Goal: Task Accomplishment & Management: Use online tool/utility

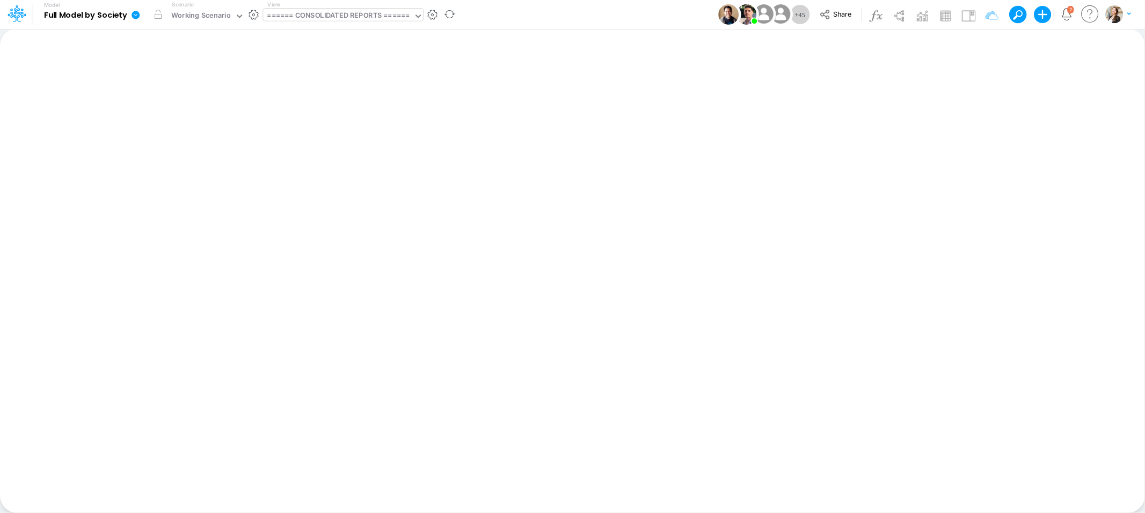
click at [332, 15] on div "====== CONSOLIDATED REPORTS ======" at bounding box center [338, 16] width 142 height 12
click at [137, 72] on div "Insert new Conditional formatting Paste Cut Copy AutoFill Ready 100% Sum: null …" at bounding box center [572, 270] width 1144 height 485
click at [176, 15] on div "Working Scenario" at bounding box center [201, 16] width 60 height 12
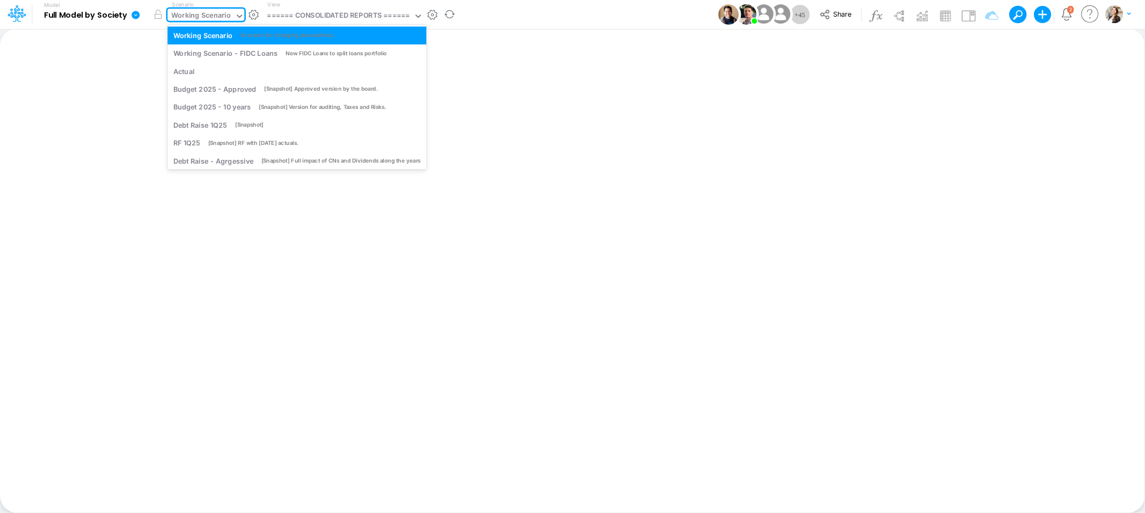
click at [173, 18] on div "Working Scenario" at bounding box center [201, 16] width 60 height 12
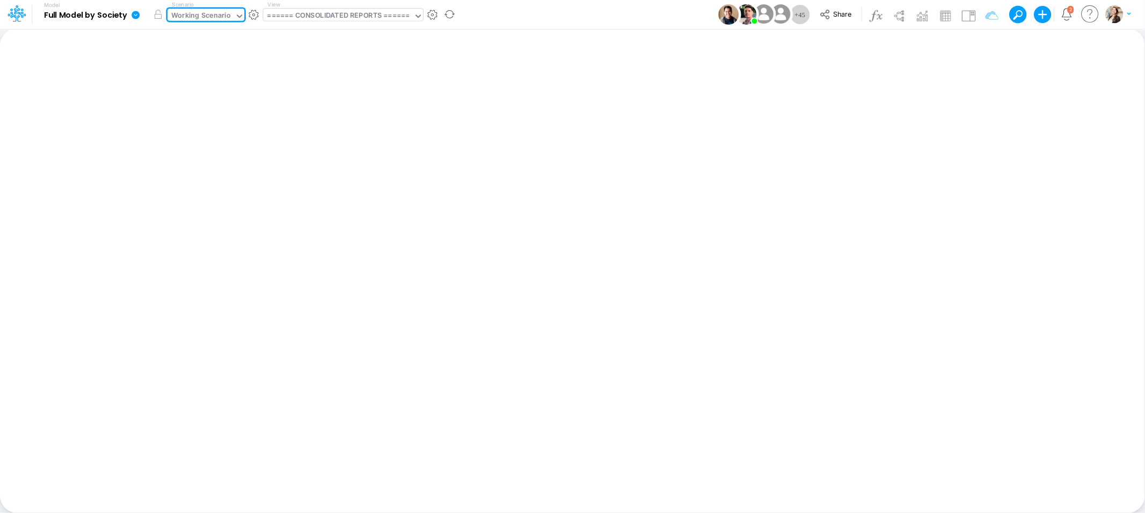
click at [327, 16] on div "====== CONSOLIDATED REPORTS ======" at bounding box center [338, 16] width 142 height 12
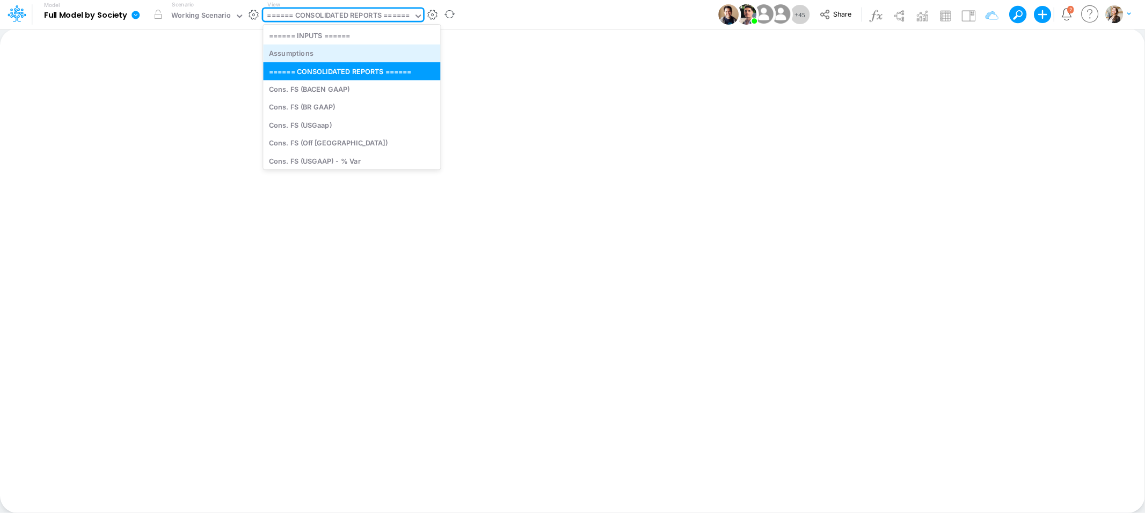
click at [323, 50] on div "Assumptions" at bounding box center [351, 54] width 177 height 18
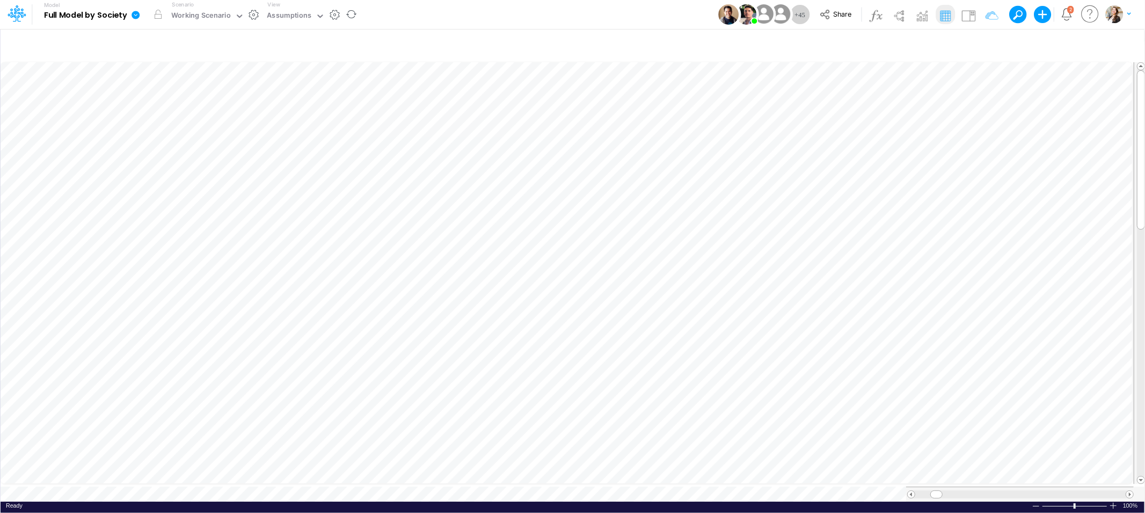
scroll to position [0, 1]
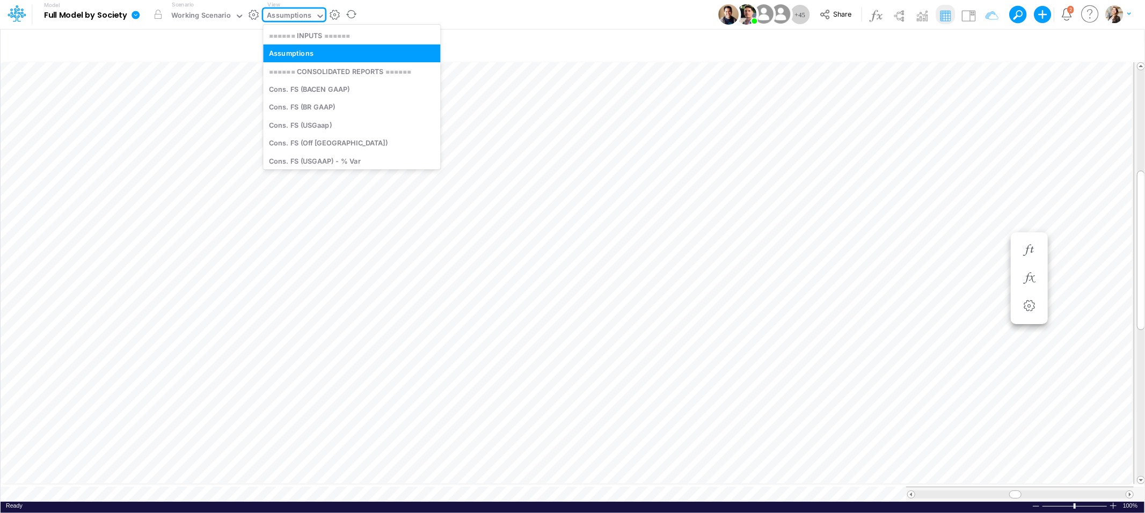
click at [306, 19] on div "Assumptions" at bounding box center [289, 16] width 45 height 12
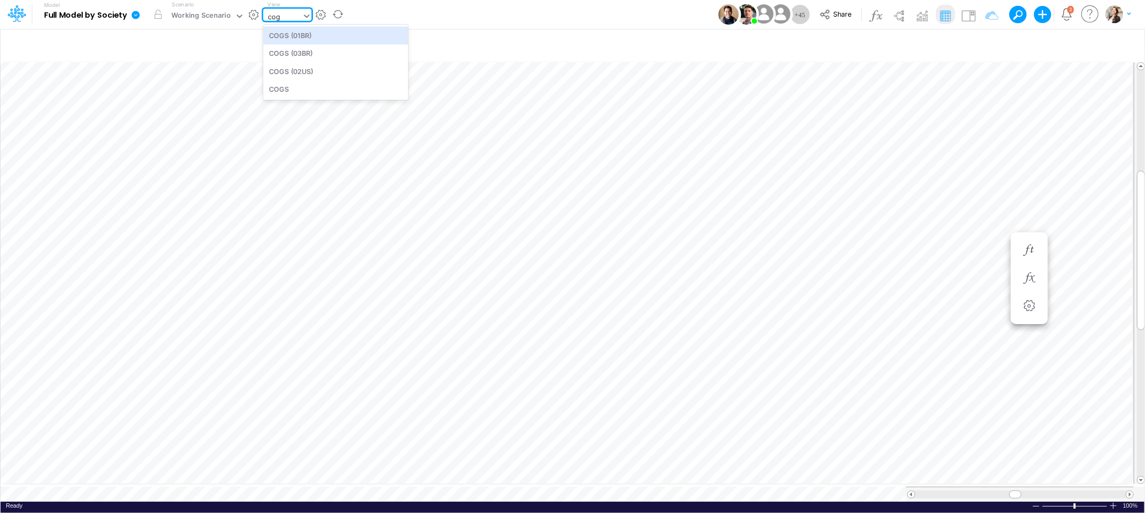
type input "cogs"
click at [311, 52] on div "COGS (03BR)" at bounding box center [335, 54] width 145 height 18
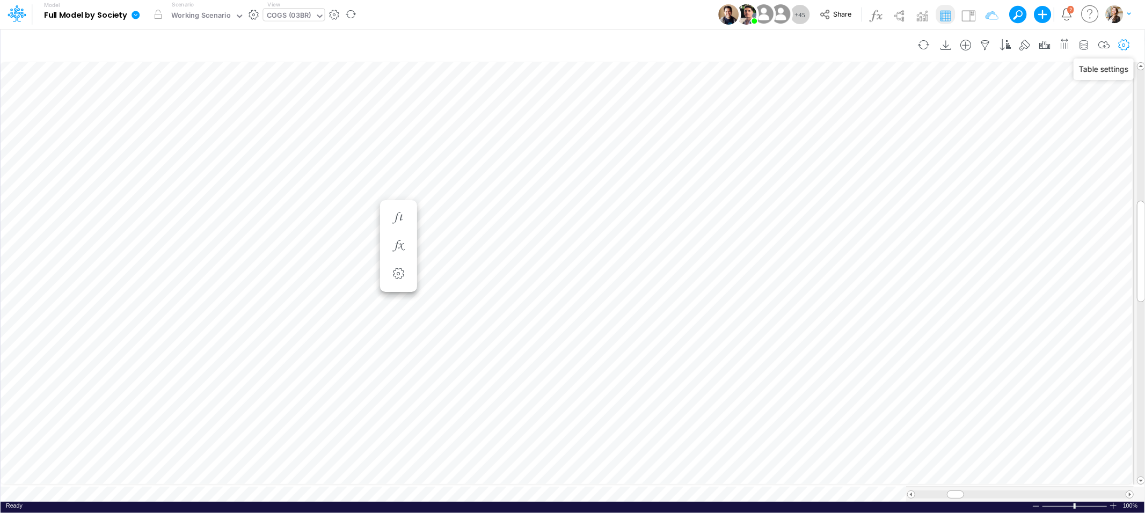
click at [1126, 40] on icon "button" at bounding box center [1124, 45] width 16 height 11
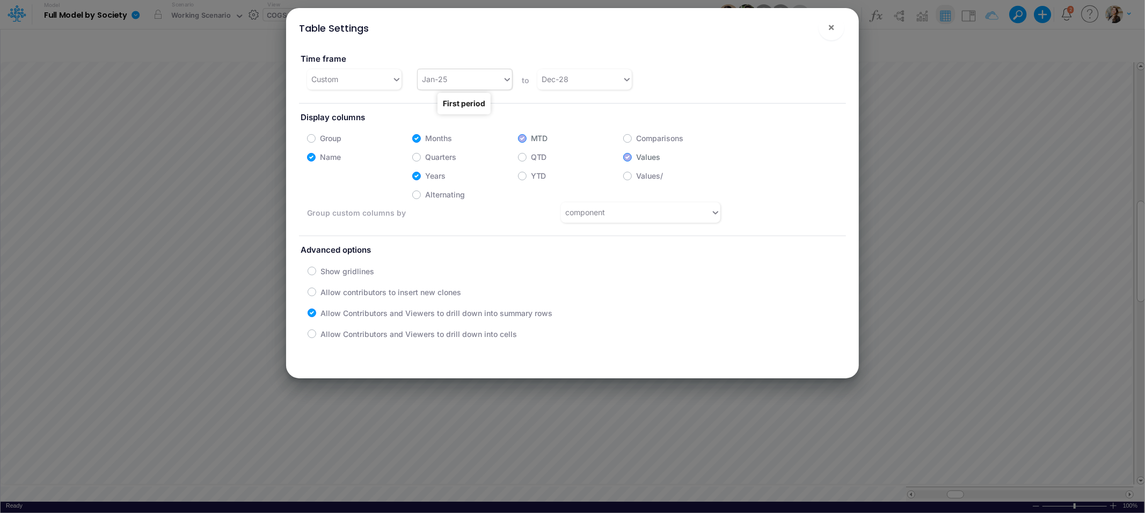
click at [428, 82] on div "Jan-25" at bounding box center [434, 79] width 25 height 11
click at [448, 169] on div "Dec-23" at bounding box center [463, 168] width 93 height 20
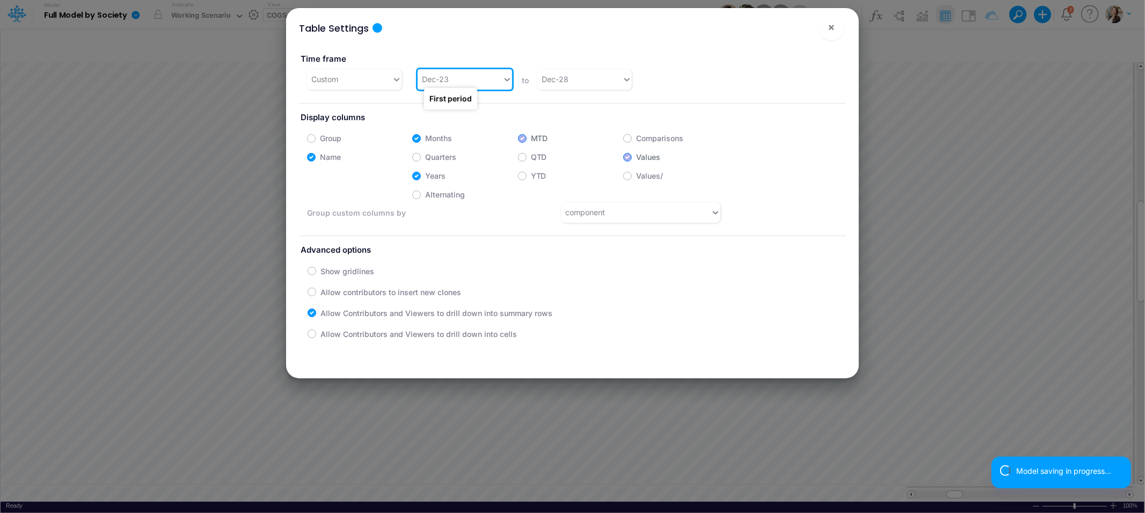
click at [496, 81] on div "Dec-23" at bounding box center [460, 79] width 85 height 18
click at [497, 106] on div "Jan-23" at bounding box center [463, 106] width 93 height 20
click at [575, 81] on div "Dec-28" at bounding box center [579, 79] width 85 height 18
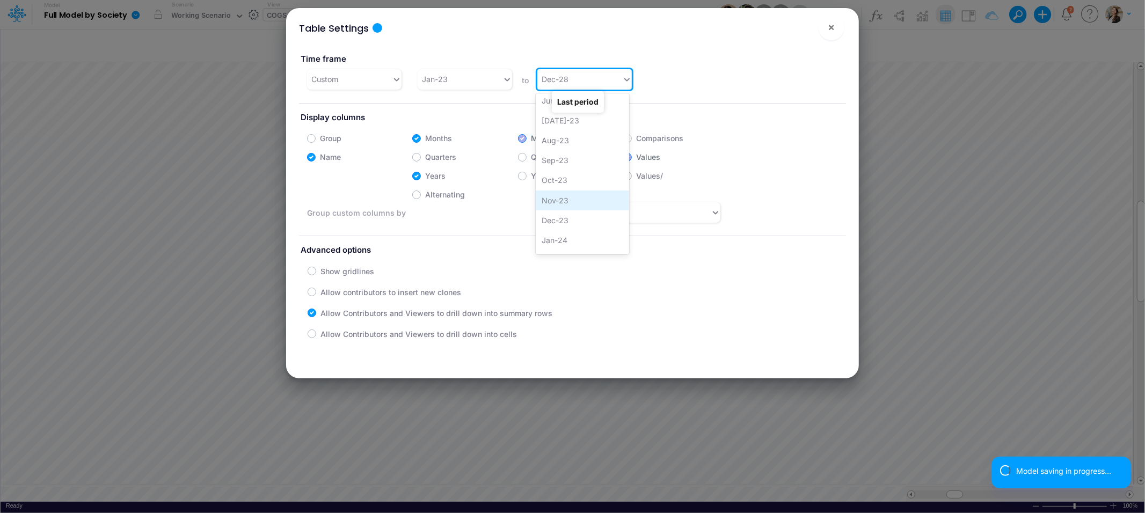
scroll to position [106, 0]
click at [569, 217] on div "Dec-23" at bounding box center [582, 219] width 93 height 20
drag, startPoint x: 833, startPoint y: 21, endPoint x: 835, endPoint y: 31, distance: 9.3
click at [833, 21] on span "×" at bounding box center [831, 26] width 7 height 13
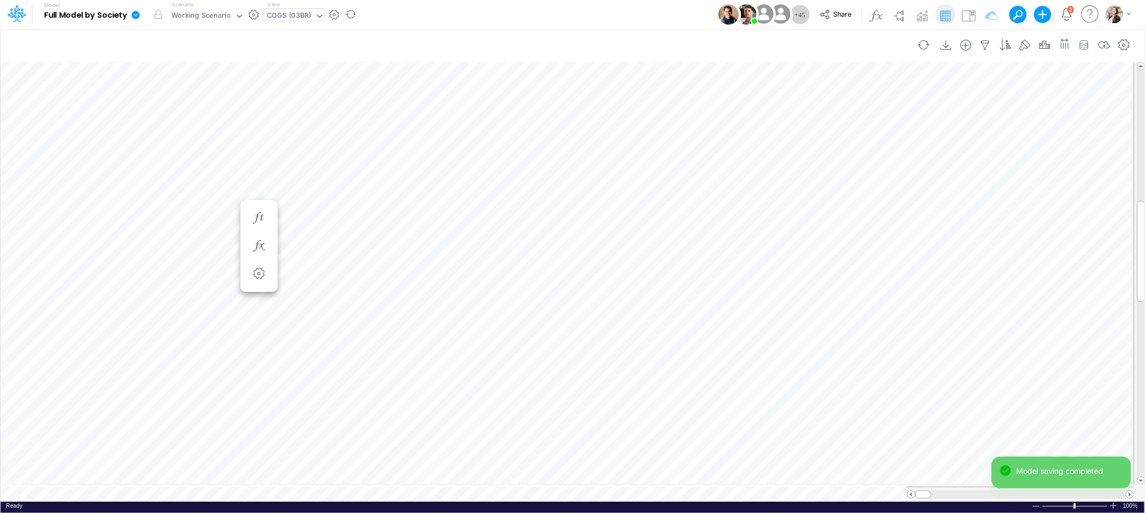
scroll to position [0, 1]
